Goal: Check status: Check status

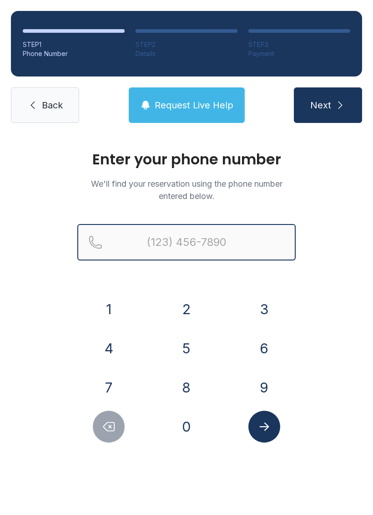
click at [195, 241] on input "Reservation phone number" at bounding box center [186, 242] width 219 height 36
click at [328, 105] on button "Next" at bounding box center [328, 105] width 68 height 36
type input "[PHONE_NUMBER]"
click at [328, 105] on button "Next" at bounding box center [328, 105] width 68 height 36
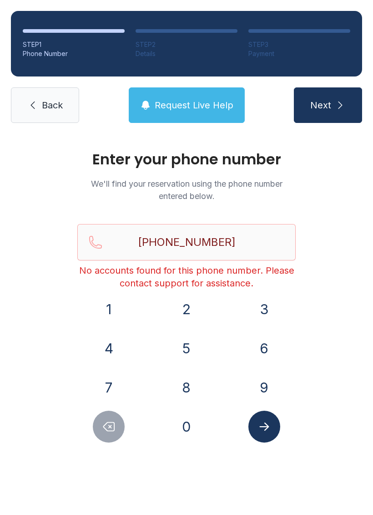
click at [59, 110] on span "Back" at bounding box center [52, 105] width 21 height 13
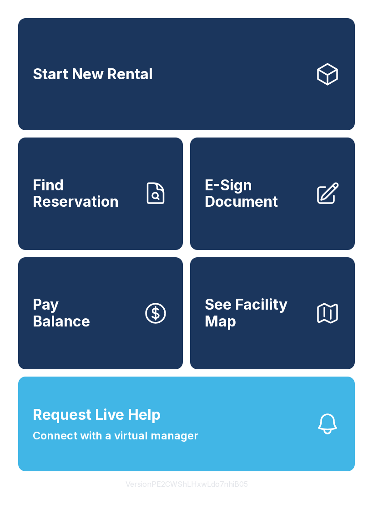
click at [111, 224] on link "Find Reservation" at bounding box center [100, 194] width 165 height 112
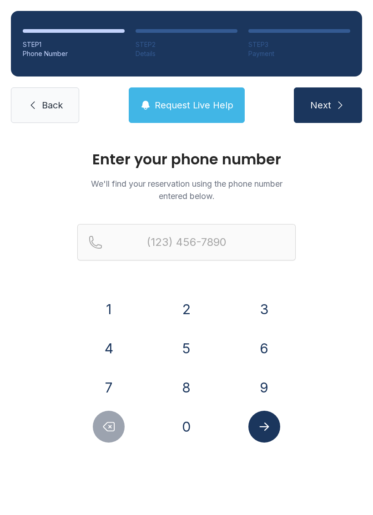
click at [333, 104] on button "Next" at bounding box center [328, 105] width 68 height 36
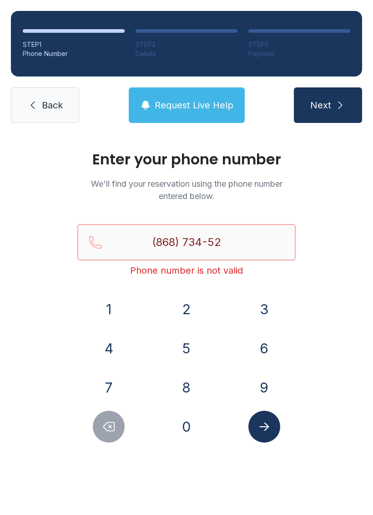
click at [328, 105] on button "Next" at bounding box center [328, 105] width 68 height 36
type input "("
click at [209, 107] on span "Request Live Help" at bounding box center [194, 105] width 79 height 13
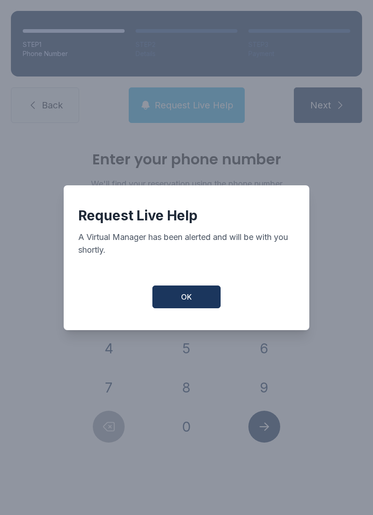
click at [200, 304] on button "OK" at bounding box center [187, 296] width 68 height 23
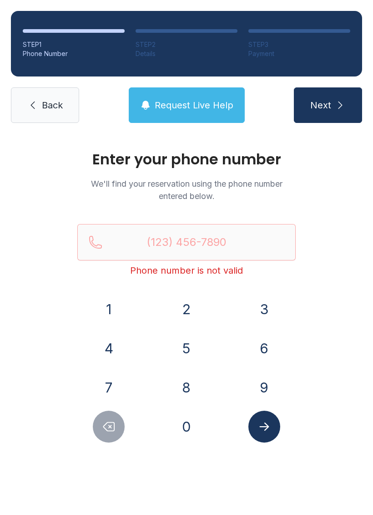
click at [219, 107] on span "Request Live Help" at bounding box center [194, 105] width 79 height 13
